Goal: Transaction & Acquisition: Purchase product/service

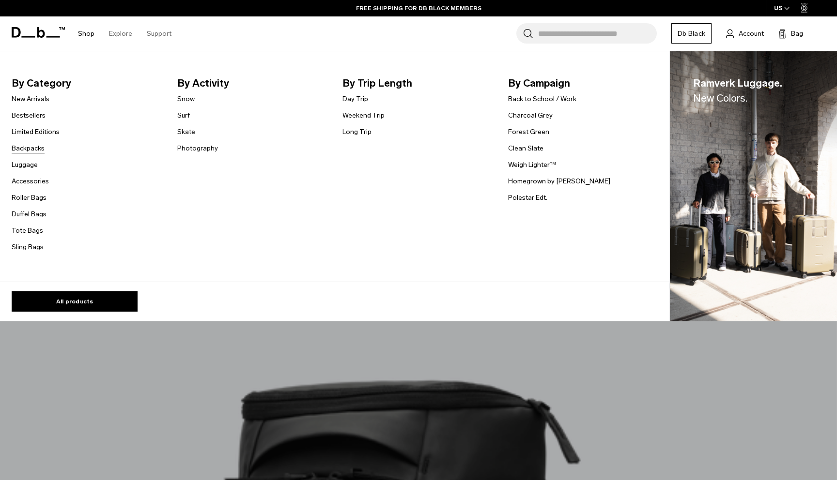
click at [32, 152] on link "Backpacks" at bounding box center [28, 148] width 33 height 10
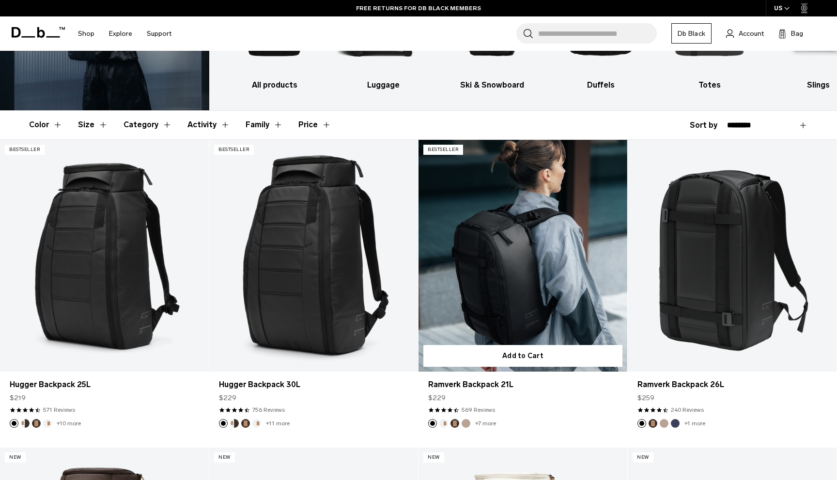
scroll to position [142, 0]
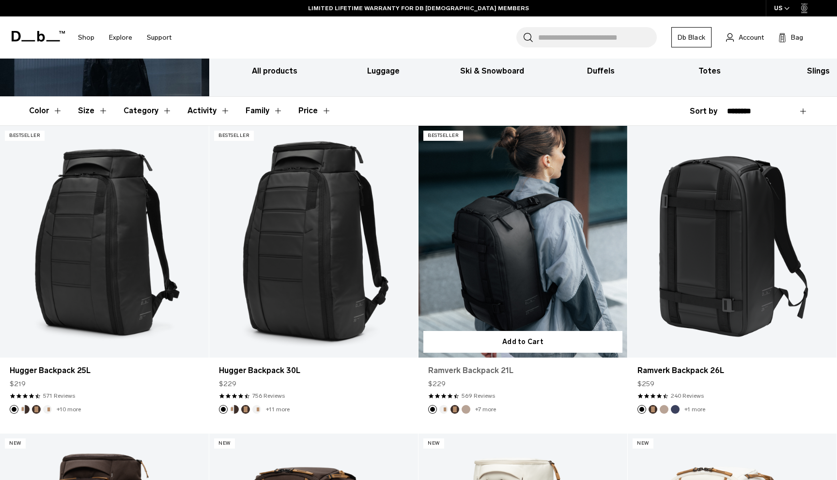
click at [480, 374] on link "Ramverk Backpack 21L" at bounding box center [522, 371] width 189 height 12
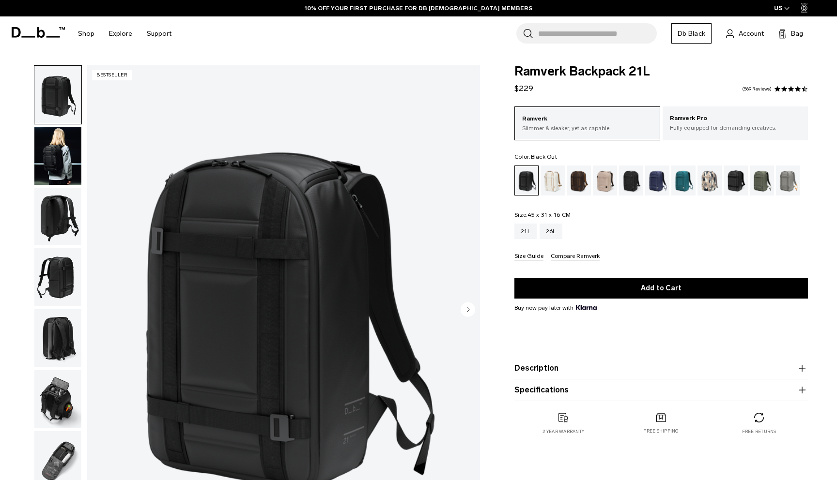
click at [68, 150] on img "button" at bounding box center [57, 156] width 47 height 58
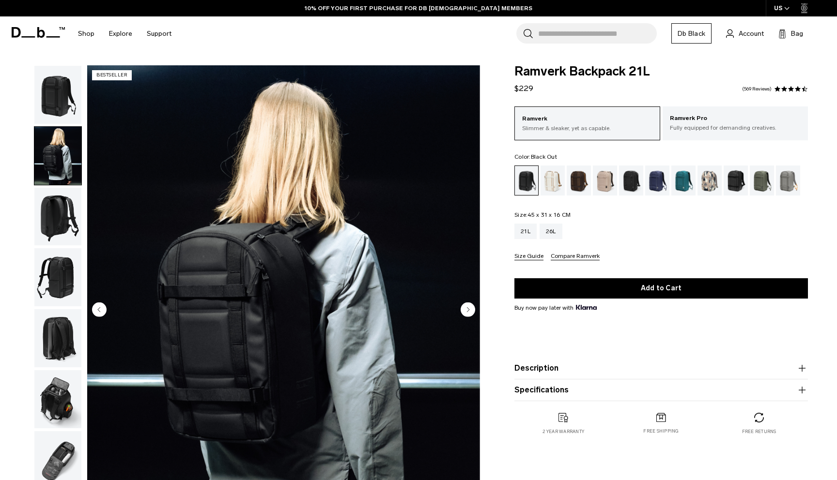
click at [50, 191] on img "button" at bounding box center [57, 217] width 47 height 58
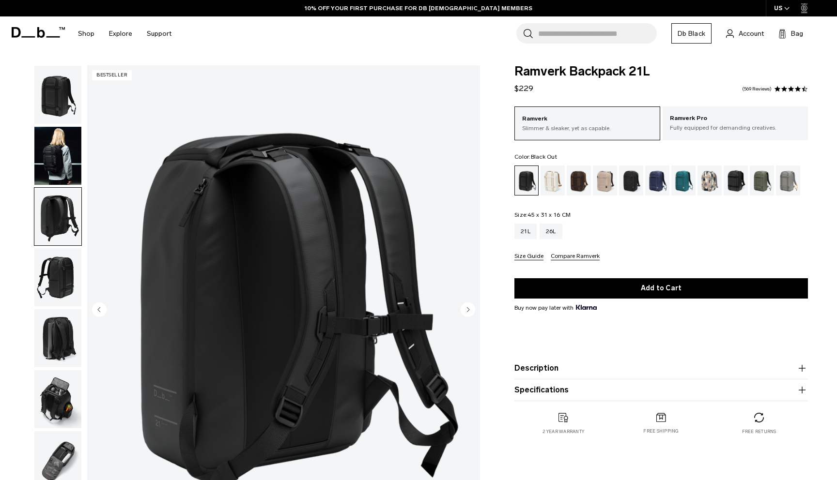
click at [61, 259] on img "button" at bounding box center [57, 277] width 47 height 58
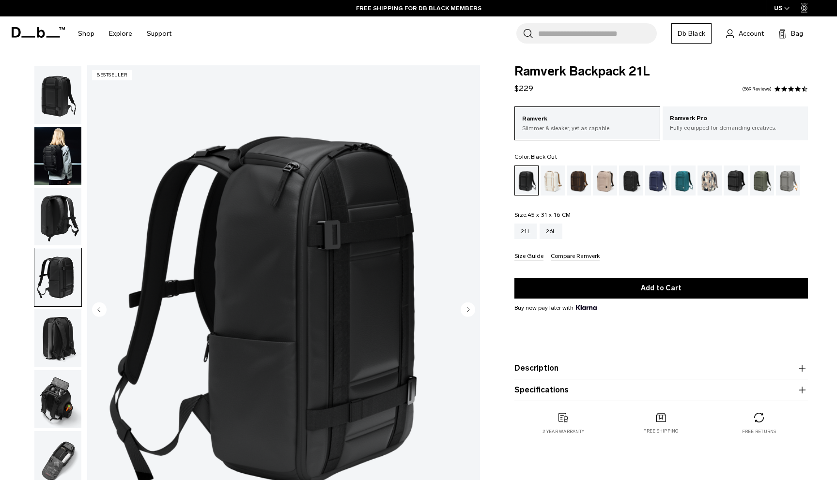
click at [63, 301] on img "button" at bounding box center [57, 277] width 47 height 58
click at [67, 325] on img "button" at bounding box center [57, 338] width 47 height 58
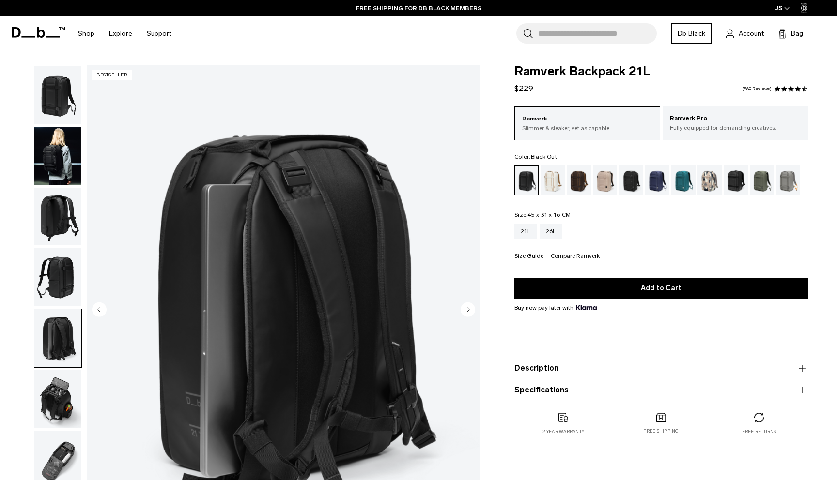
click at [68, 326] on img "button" at bounding box center [57, 338] width 47 height 58
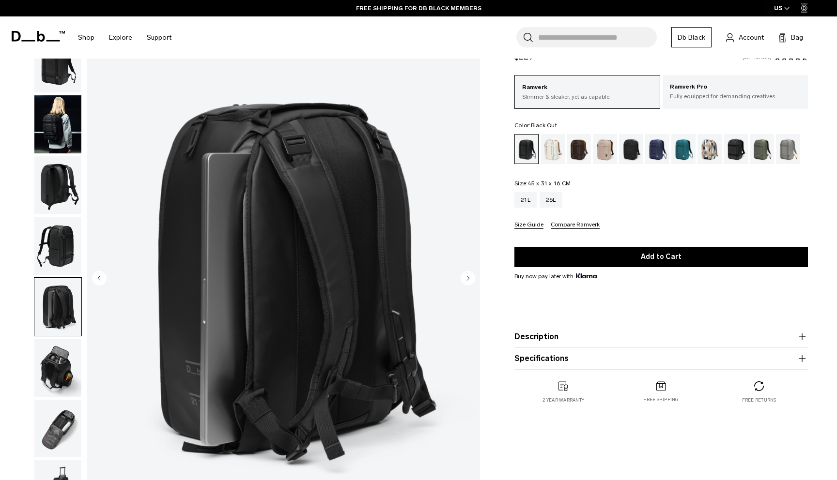
scroll to position [22, 0]
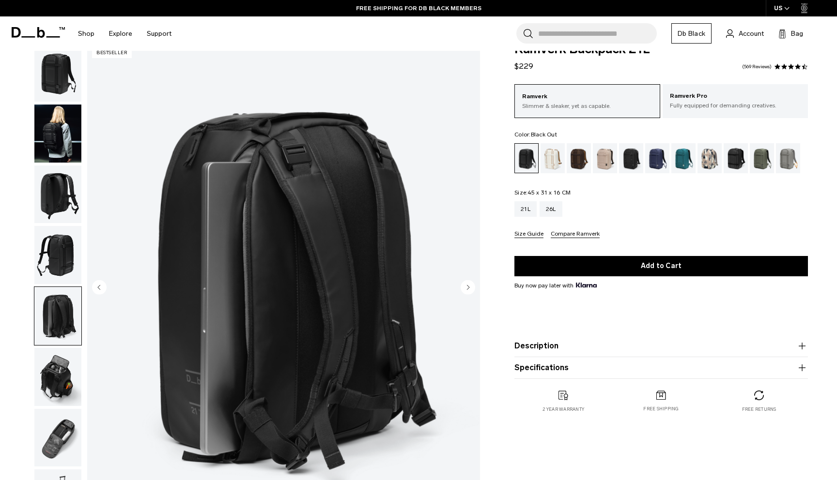
click at [60, 344] on img "button" at bounding box center [57, 316] width 47 height 58
click at [60, 355] on img "button" at bounding box center [57, 377] width 47 height 58
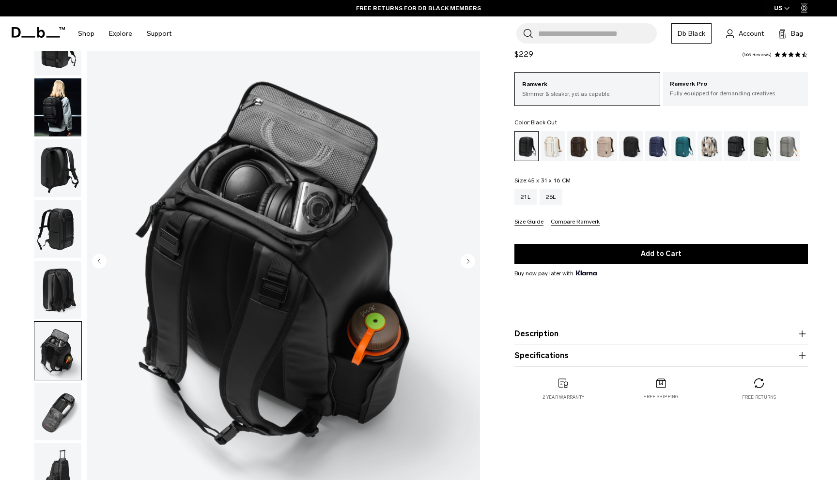
scroll to position [53, 0]
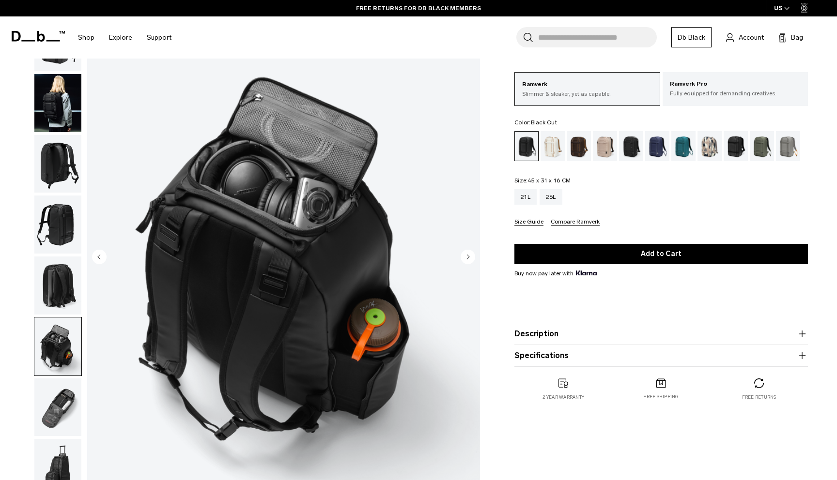
click at [65, 405] on img "button" at bounding box center [57, 408] width 47 height 58
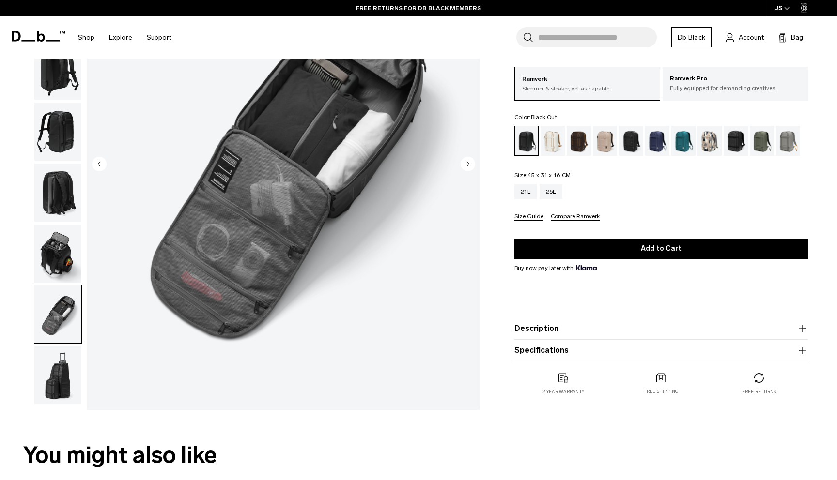
scroll to position [177, 0]
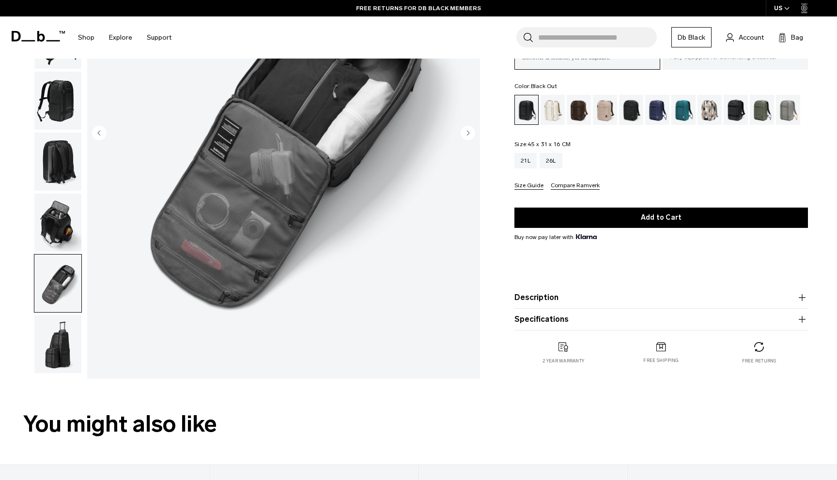
click at [65, 341] on img "button" at bounding box center [57, 344] width 47 height 58
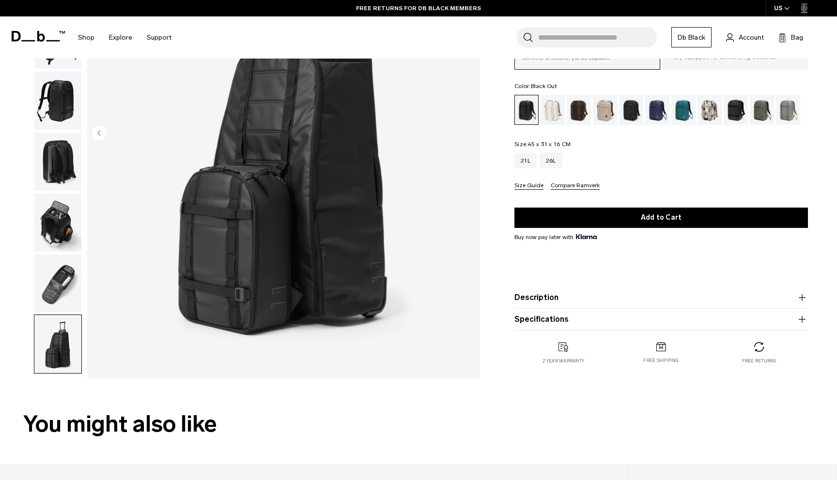
click at [65, 341] on img "button" at bounding box center [57, 344] width 47 height 58
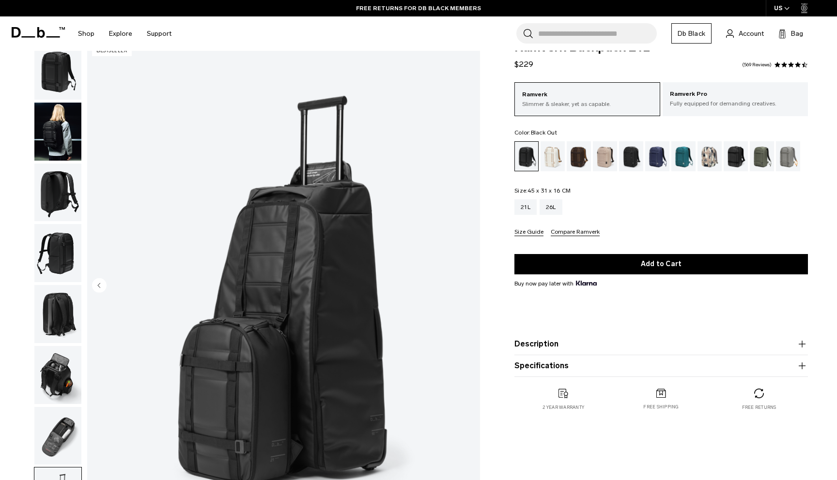
scroll to position [0, 0]
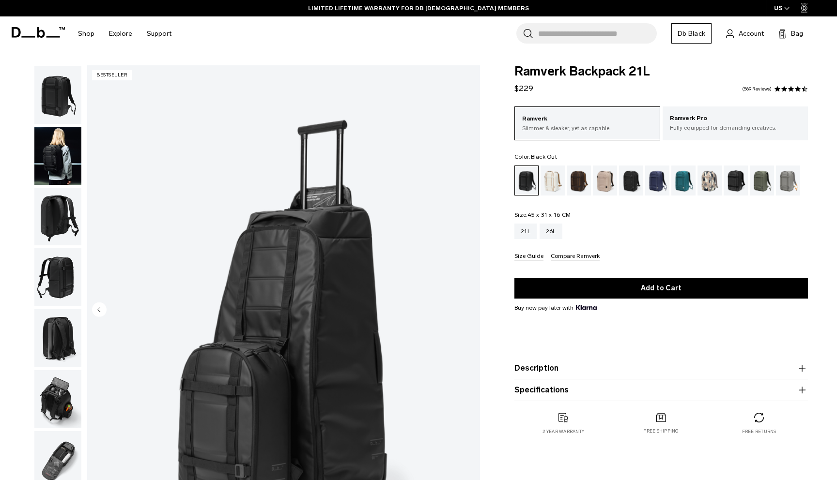
click at [72, 83] on img "button" at bounding box center [57, 95] width 47 height 58
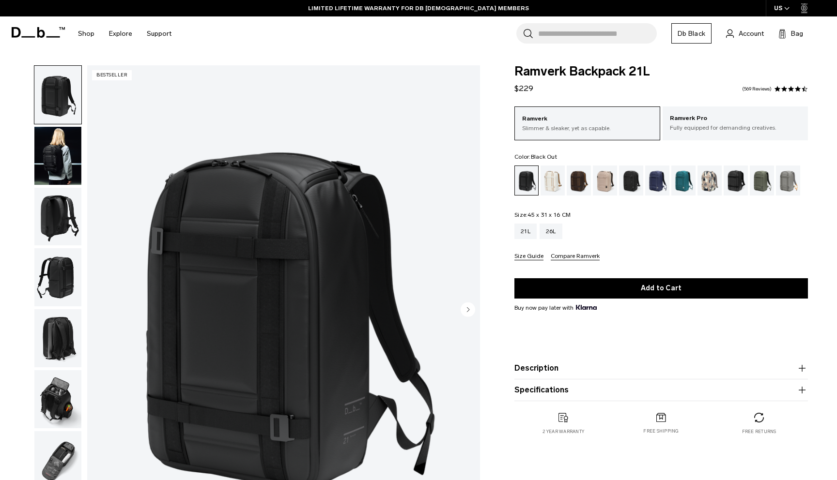
click at [541, 366] on button "Description" at bounding box center [660, 369] width 293 height 12
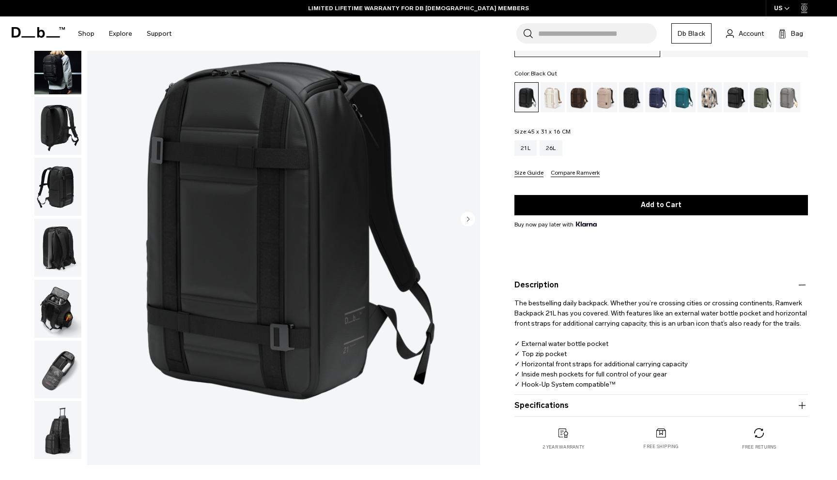
scroll to position [100, 0]
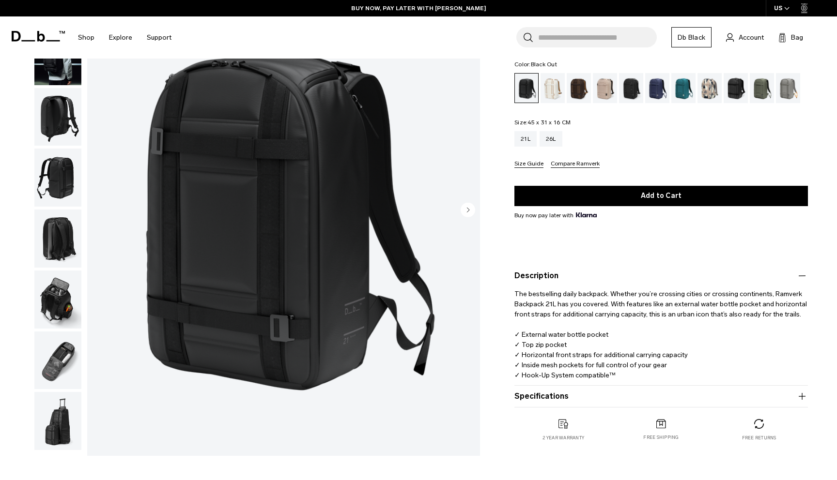
click at [538, 391] on button "Specifications" at bounding box center [660, 397] width 293 height 12
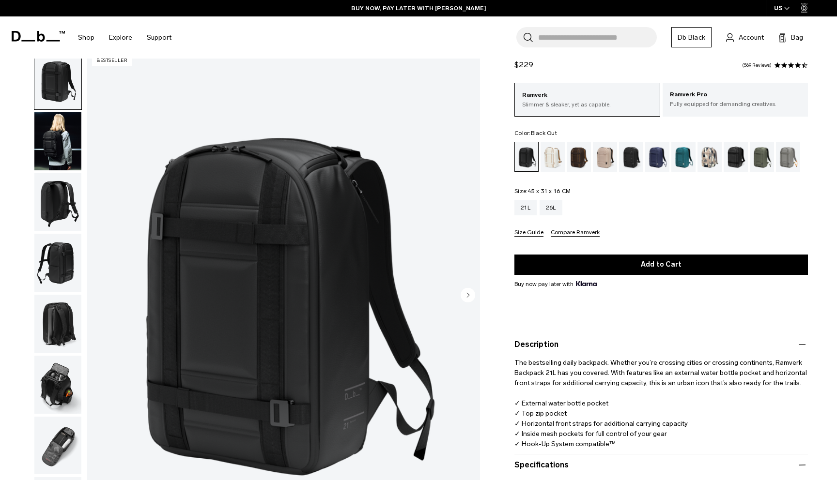
scroll to position [0, 0]
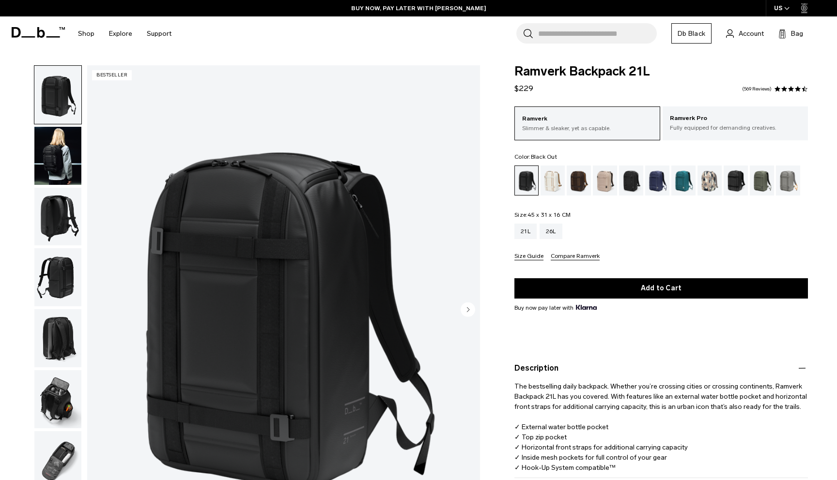
click at [468, 309] on icon "Next slide" at bounding box center [468, 310] width 2 height 4
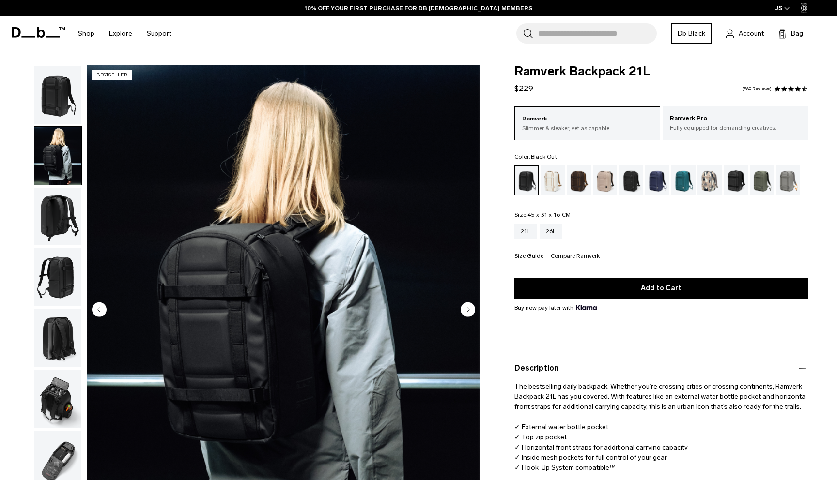
click at [468, 309] on icon "Next slide" at bounding box center [468, 310] width 2 height 4
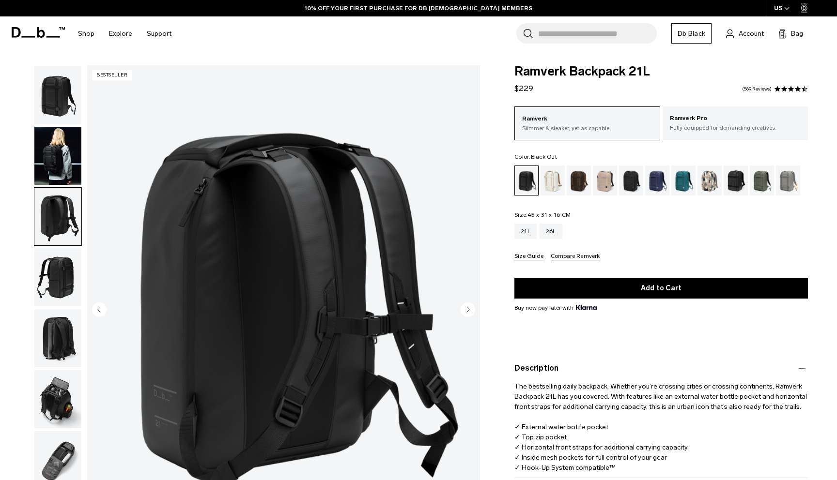
click at [468, 309] on icon "Next slide" at bounding box center [468, 310] width 2 height 4
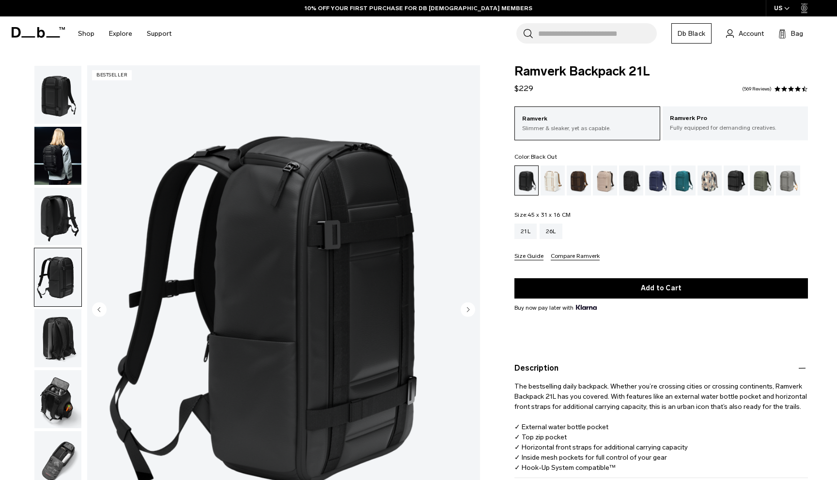
click at [468, 309] on icon "Next slide" at bounding box center [468, 310] width 2 height 4
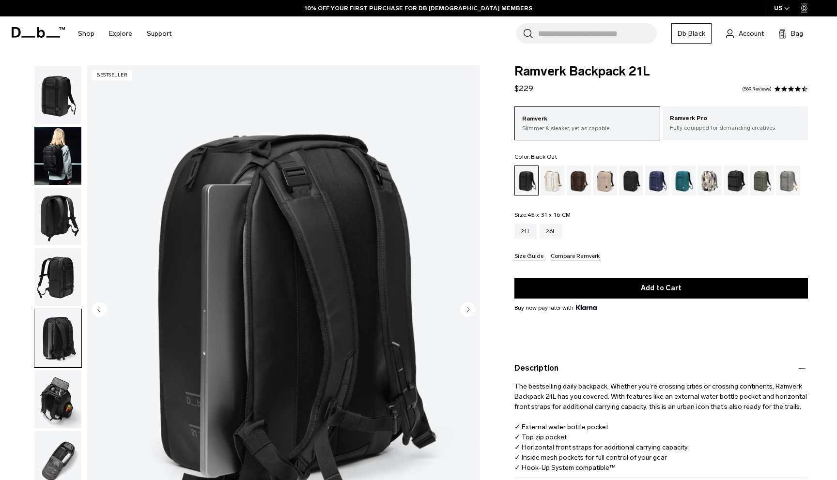
click at [468, 309] on icon "Next slide" at bounding box center [468, 310] width 2 height 4
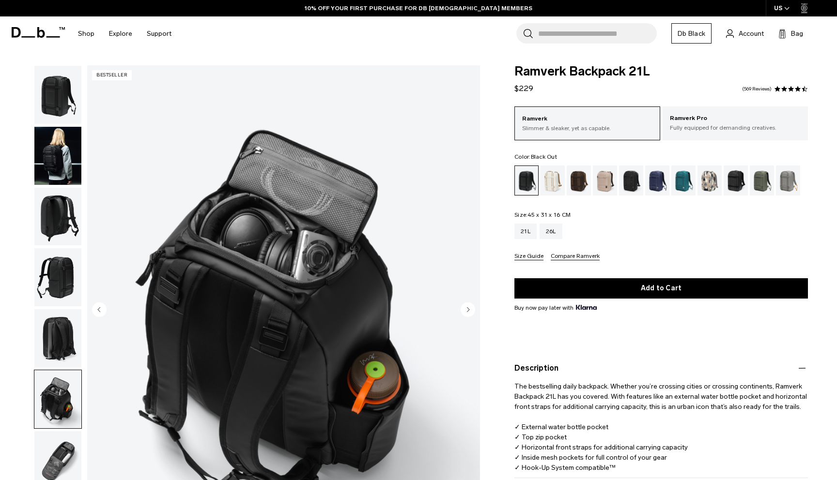
click at [468, 309] on icon "Next slide" at bounding box center [468, 310] width 2 height 4
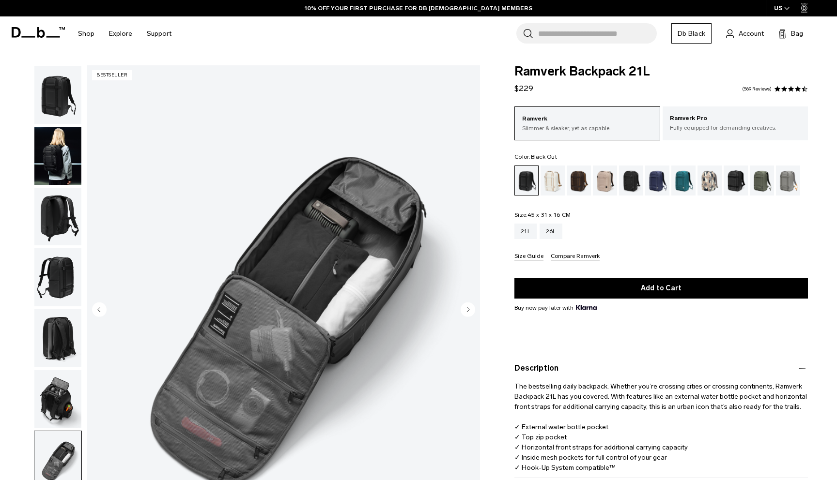
click at [468, 309] on icon "Next slide" at bounding box center [468, 310] width 2 height 4
